Goal: Ask a question

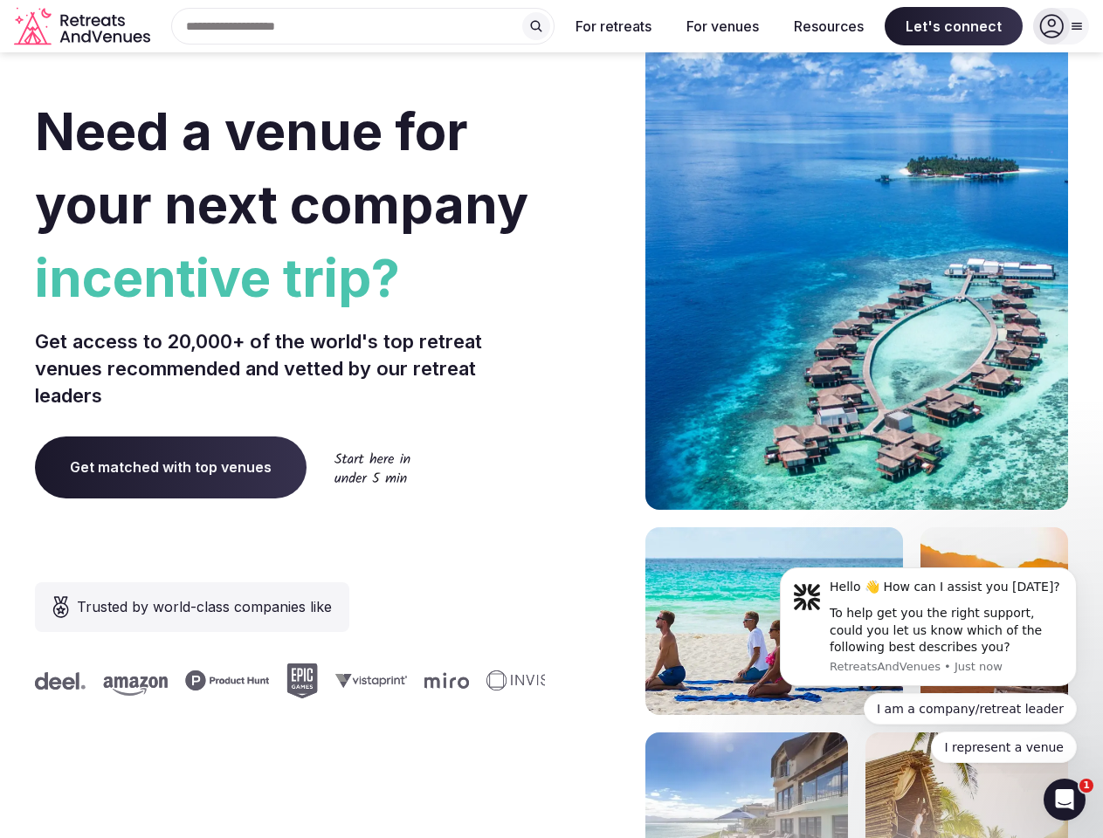
click at [551, 419] on div "Need a venue for your next company incentive trip? Get access to 20,000+ of the…" at bounding box center [551, 523] width 1033 height 1052
click at [363, 26] on div "Search Popular Destinations [GEOGRAPHIC_DATA], [GEOGRAPHIC_DATA] [GEOGRAPHIC_DA…" at bounding box center [355, 26] width 397 height 37
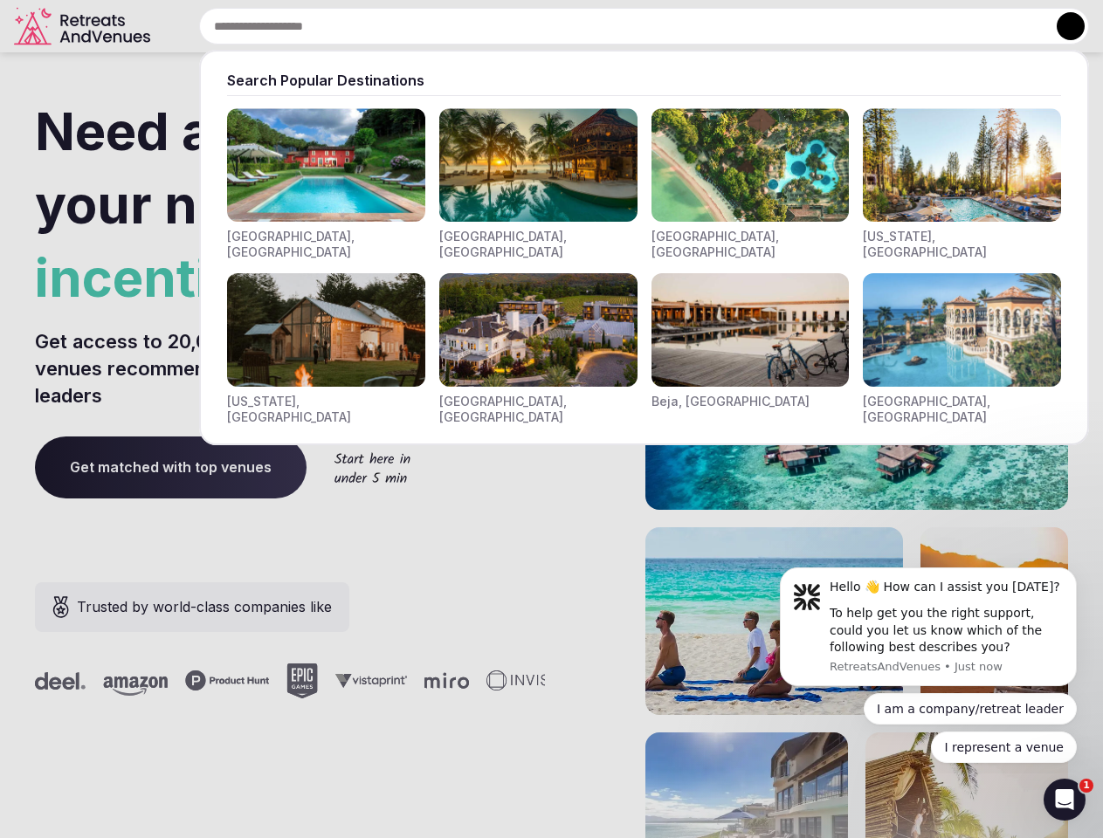
click at [536, 26] on input "text" at bounding box center [644, 26] width 890 height 37
click at [614, 26] on input "text" at bounding box center [644, 26] width 890 height 37
click at [722, 26] on input "text" at bounding box center [644, 26] width 890 height 37
click at [828, 26] on input "text" at bounding box center [644, 26] width 890 height 37
click at [953, 26] on input "text" at bounding box center [644, 26] width 890 height 37
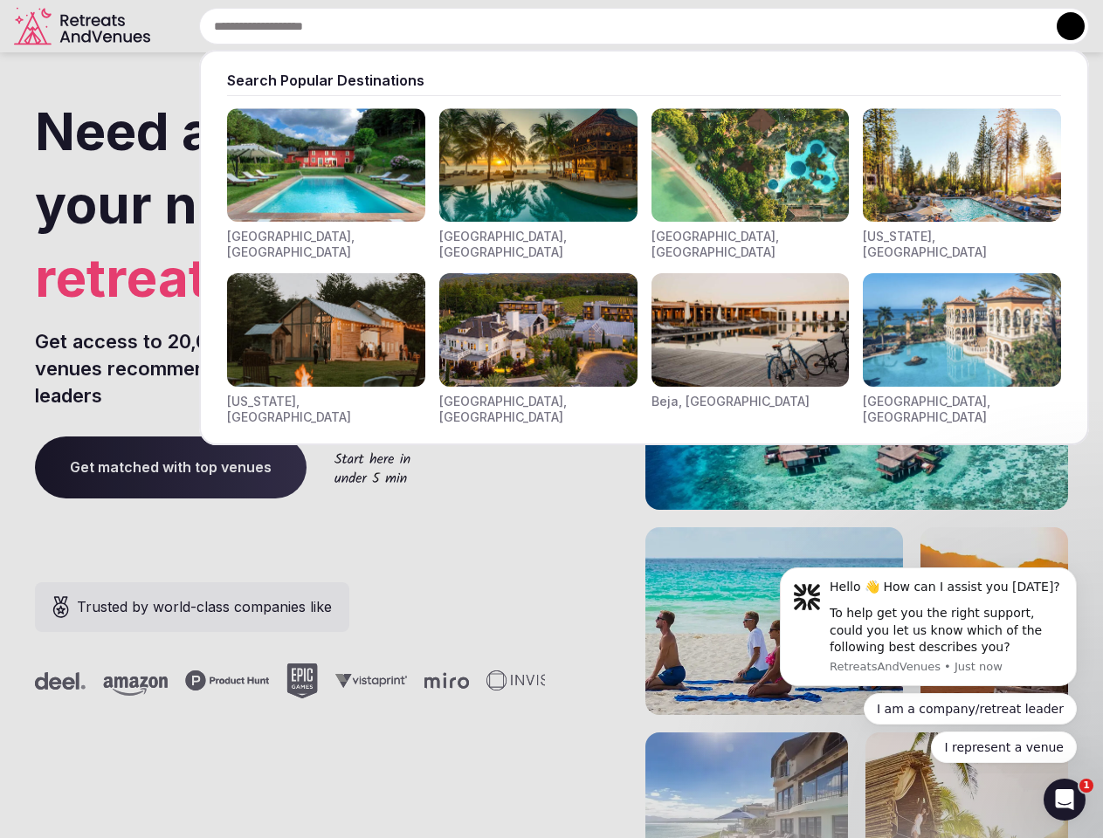
click at [1061, 26] on button at bounding box center [1070, 26] width 28 height 28
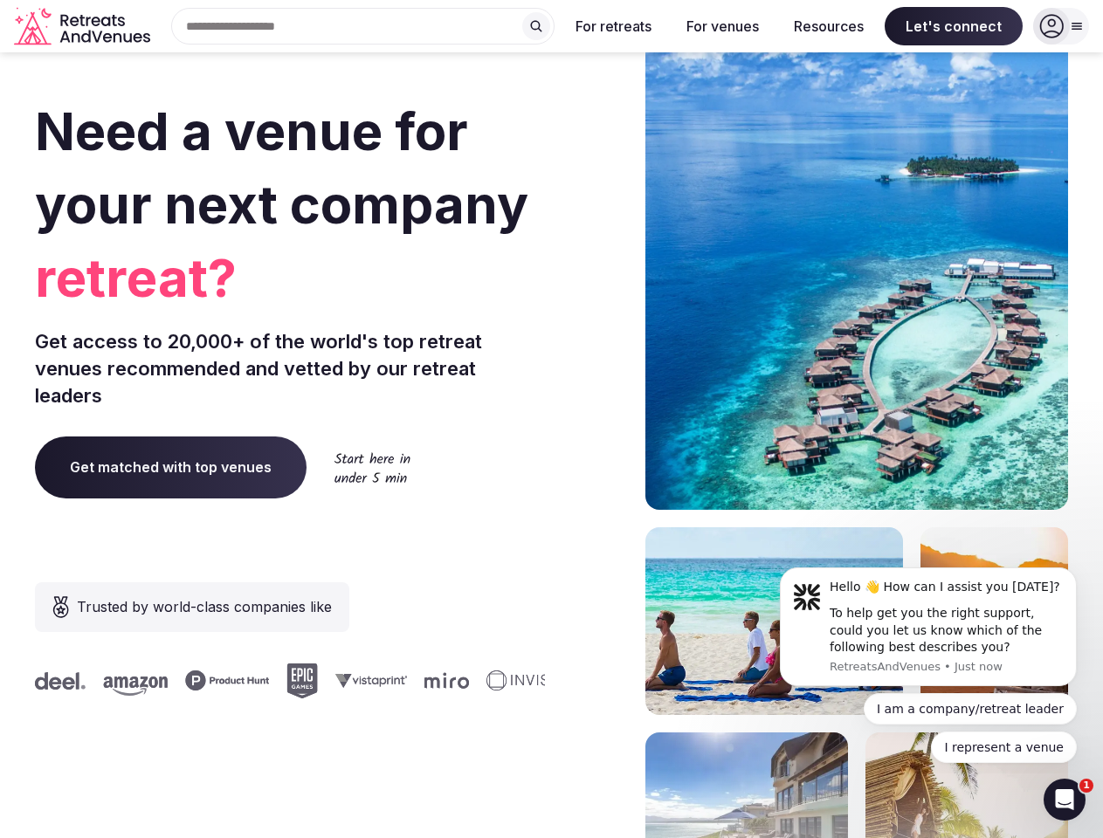
click at [928, 627] on div "To help get you the right support, could you let us know which of the following…" at bounding box center [946, 631] width 234 height 52
